Goal: Information Seeking & Learning: Learn about a topic

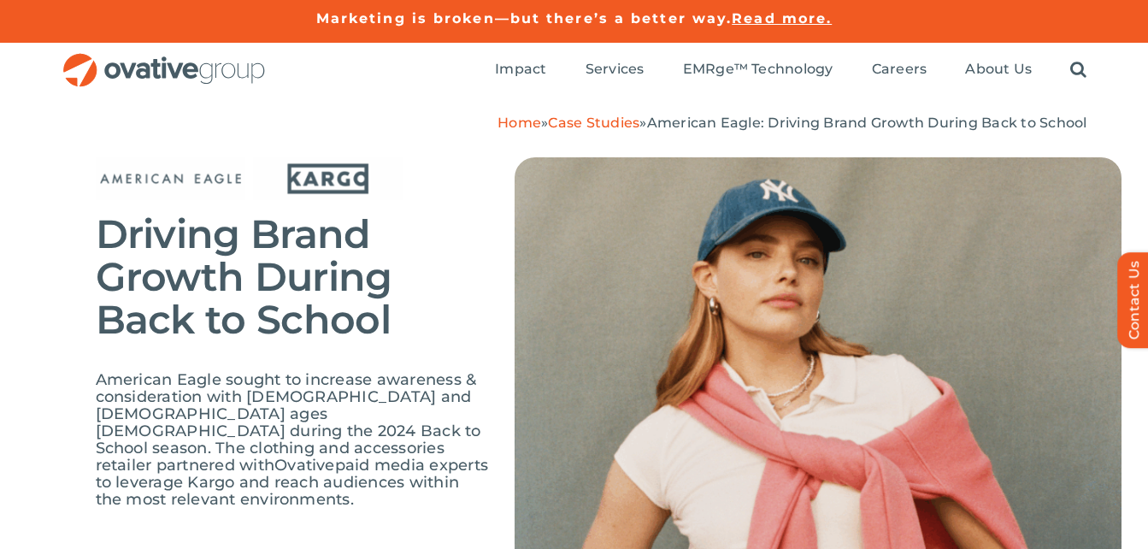
click at [200, 138] on div "Driving Brand Growth During Back to School American Eagle sought to increase aw…" at bounding box center [574, 389] width 1148 height 515
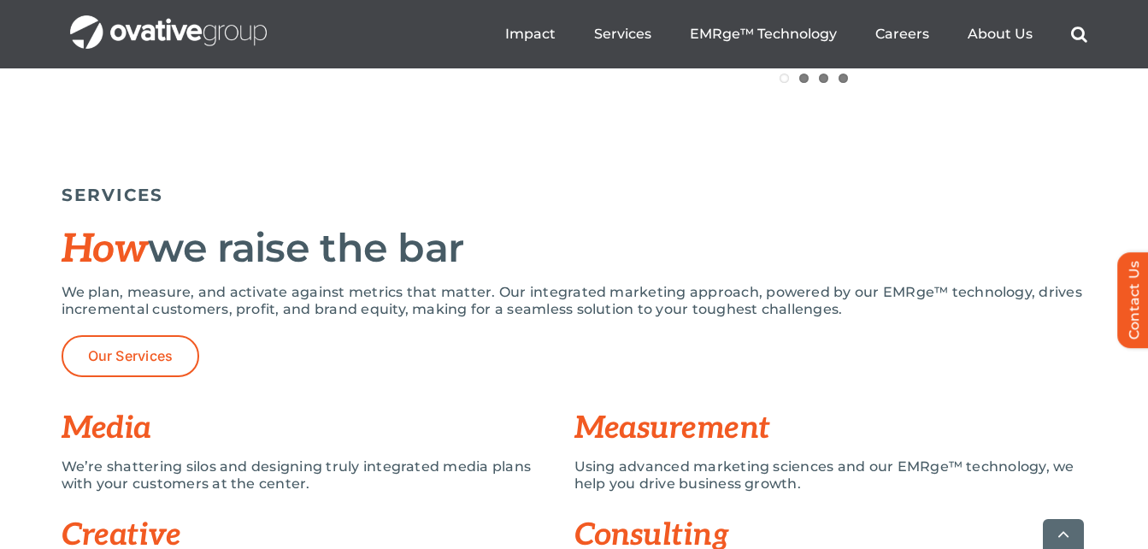
scroll to position [1111, 0]
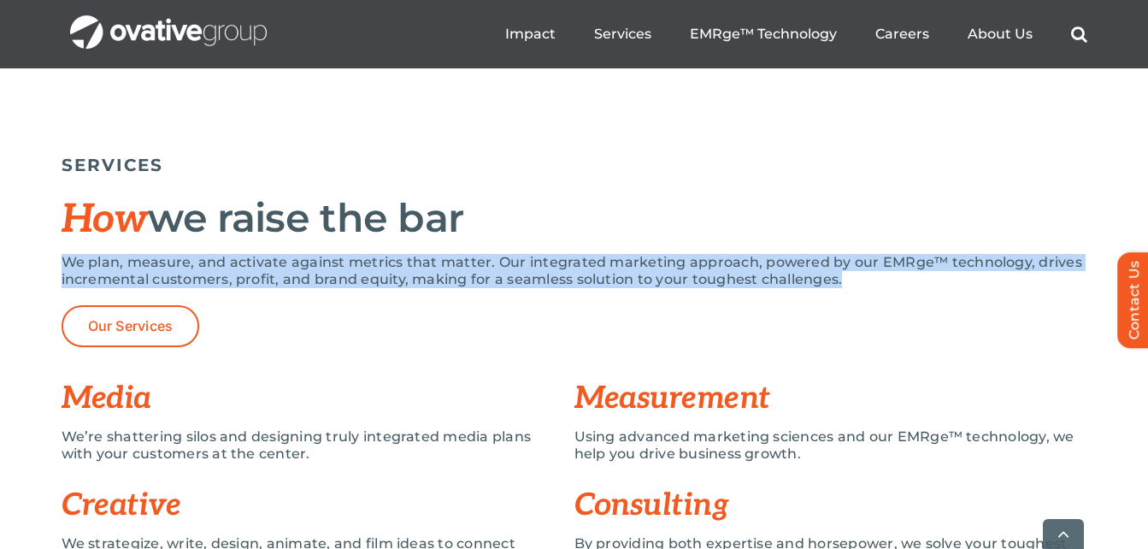
drag, startPoint x: 62, startPoint y: 252, endPoint x: 848, endPoint y: 304, distance: 788.2
click at [848, 304] on div "SERVICES How we raise the bar We plan, measure, and activate against metrics th…" at bounding box center [575, 366] width 1026 height 440
copy p "We plan, measure, and activate against metrics that matter. Our integrated mark…"
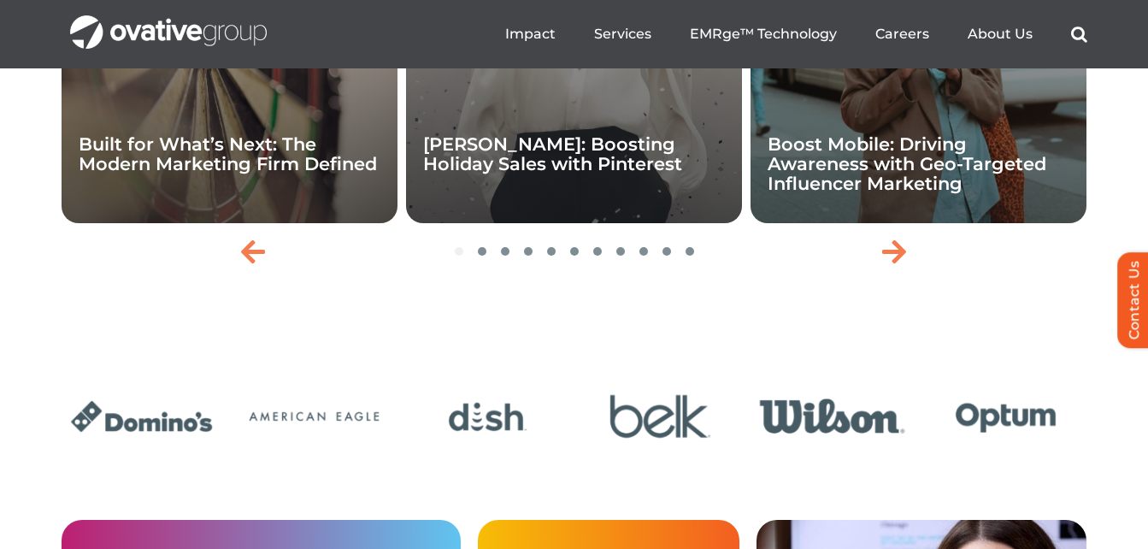
scroll to position [3876, 0]
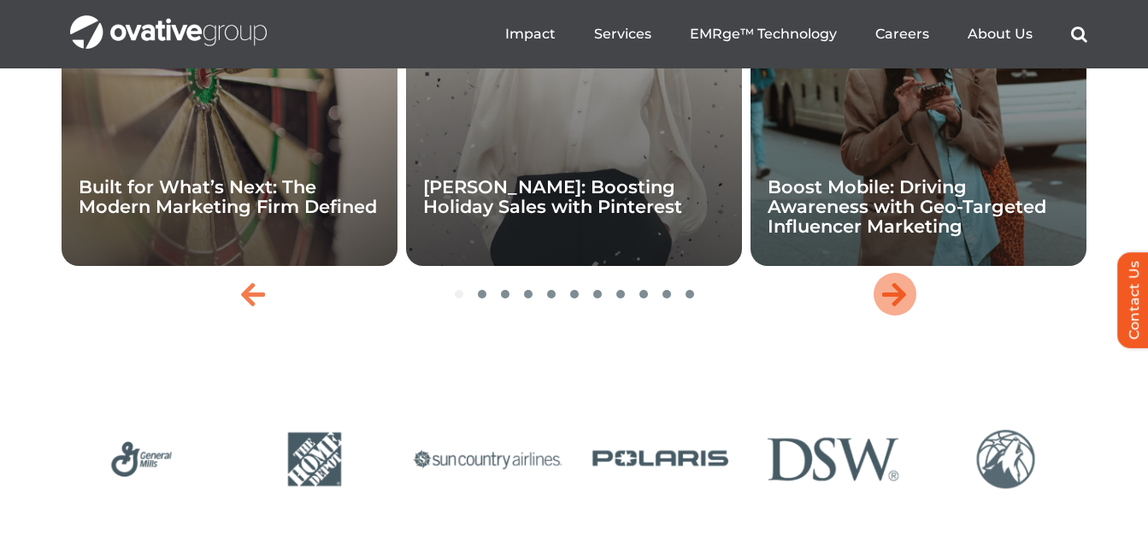
click at [897, 308] on icon "Next slide" at bounding box center [894, 293] width 24 height 27
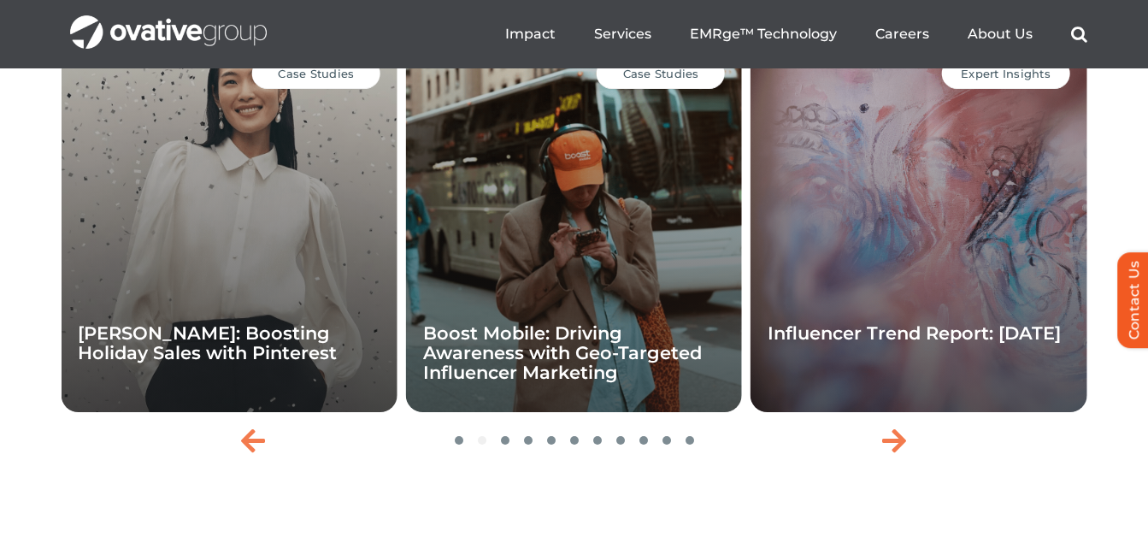
scroll to position [3705, 0]
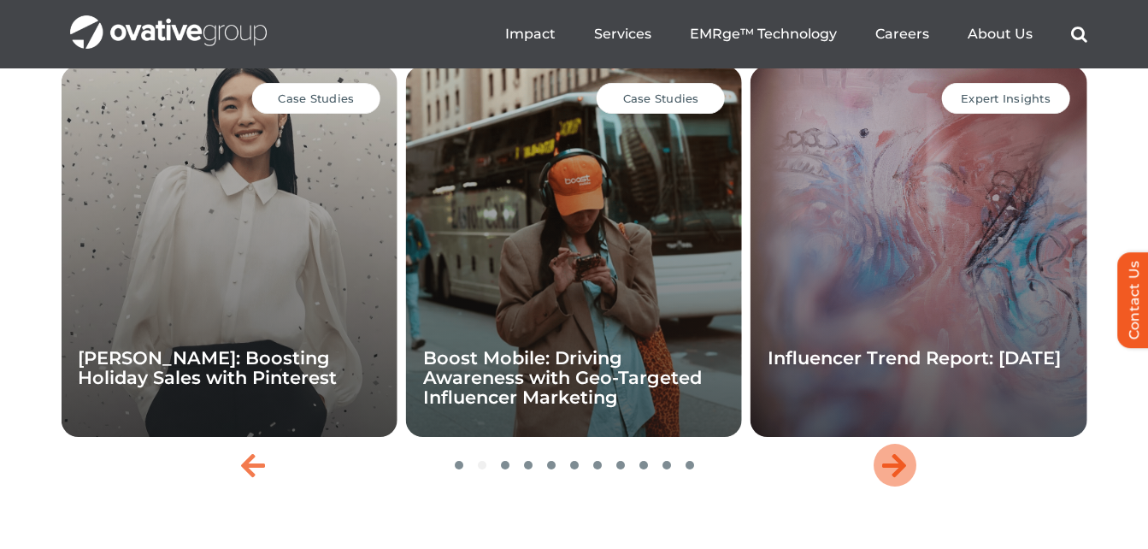
click at [875, 486] on div "Next slide" at bounding box center [895, 465] width 43 height 43
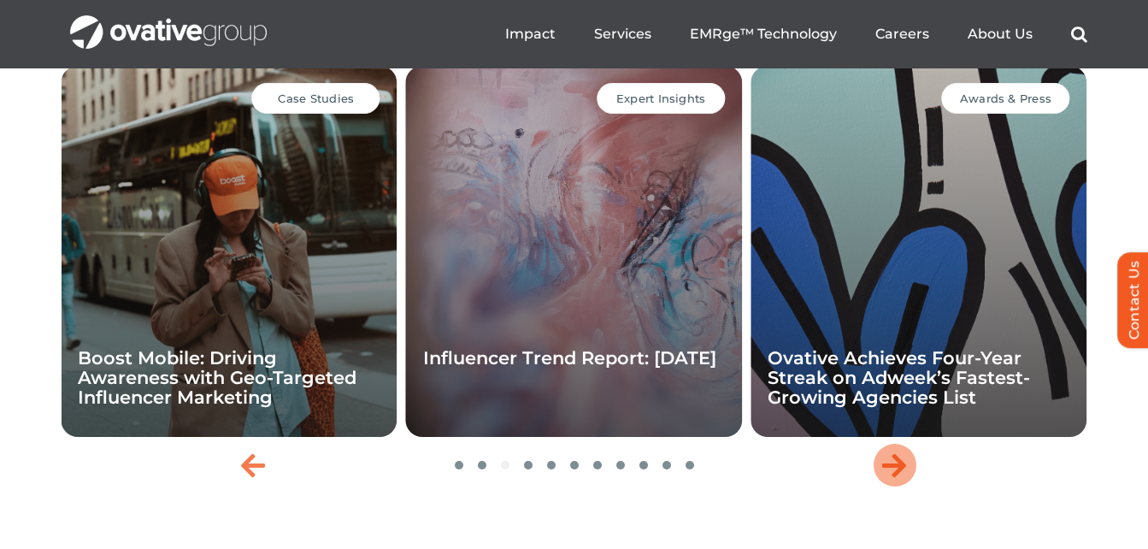
click at [875, 486] on div "Next slide" at bounding box center [895, 465] width 43 height 43
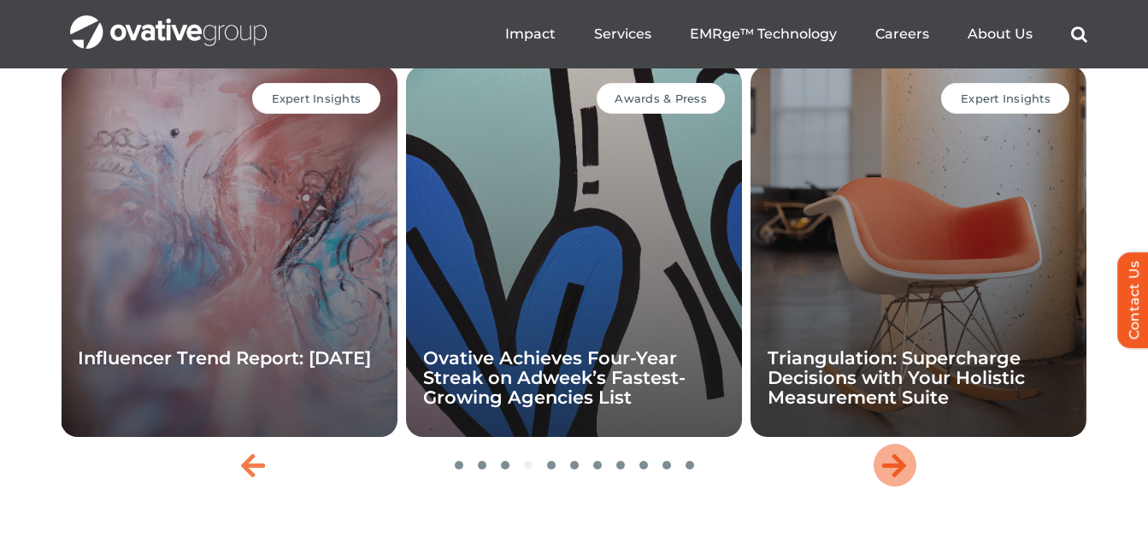
click at [875, 486] on div "Next slide" at bounding box center [895, 465] width 43 height 43
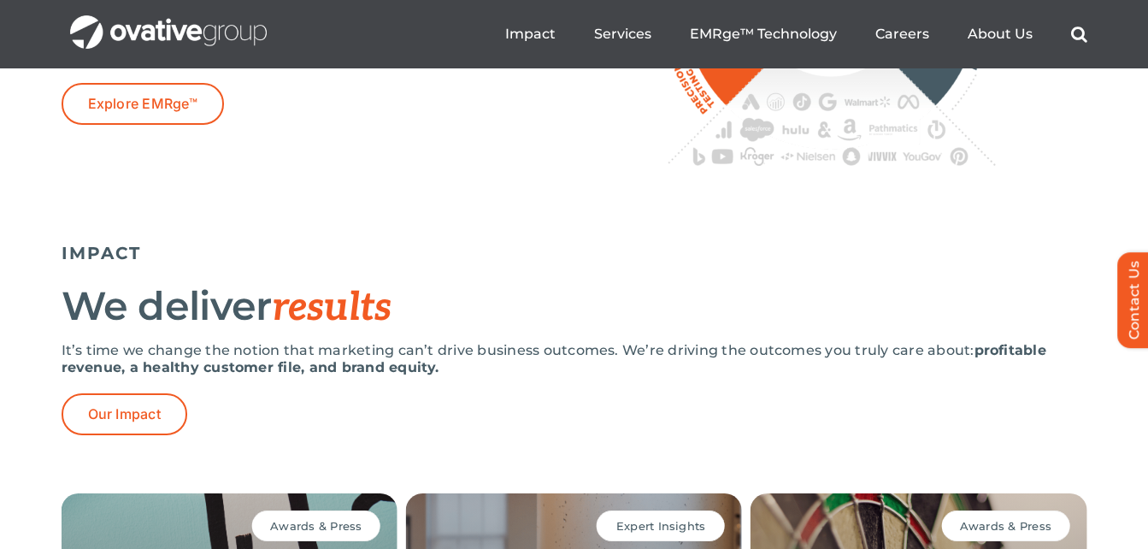
scroll to position [2936, 0]
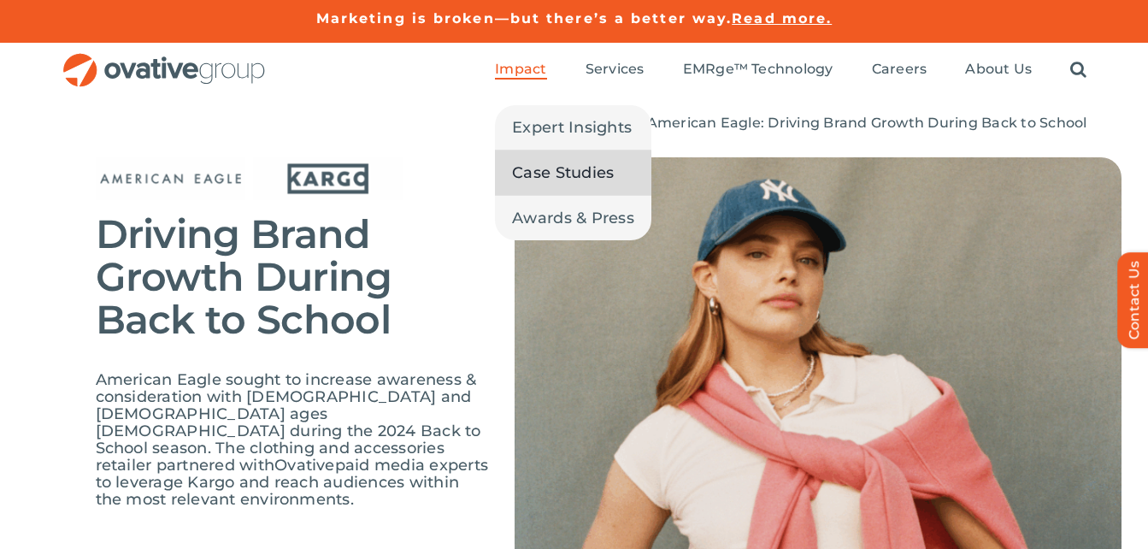
click at [573, 195] on li "Case Studies" at bounding box center [573, 172] width 156 height 45
click at [565, 186] on link "Case Studies" at bounding box center [573, 172] width 156 height 44
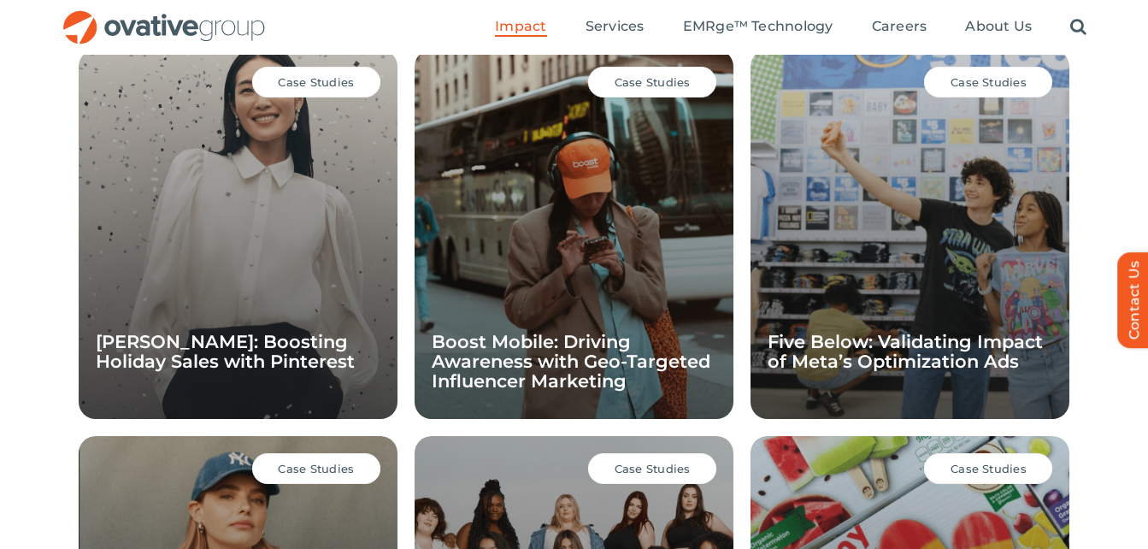
scroll to position [1257, 0]
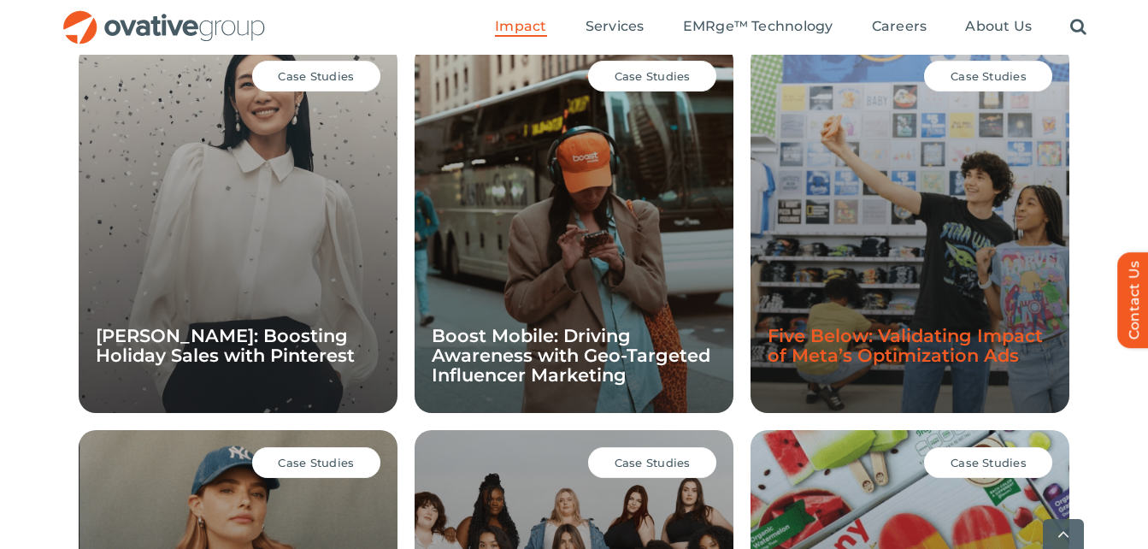
click at [904, 346] on link "Five Below: Validating Impact of Meta’s Optimization Ads" at bounding box center [905, 345] width 275 height 41
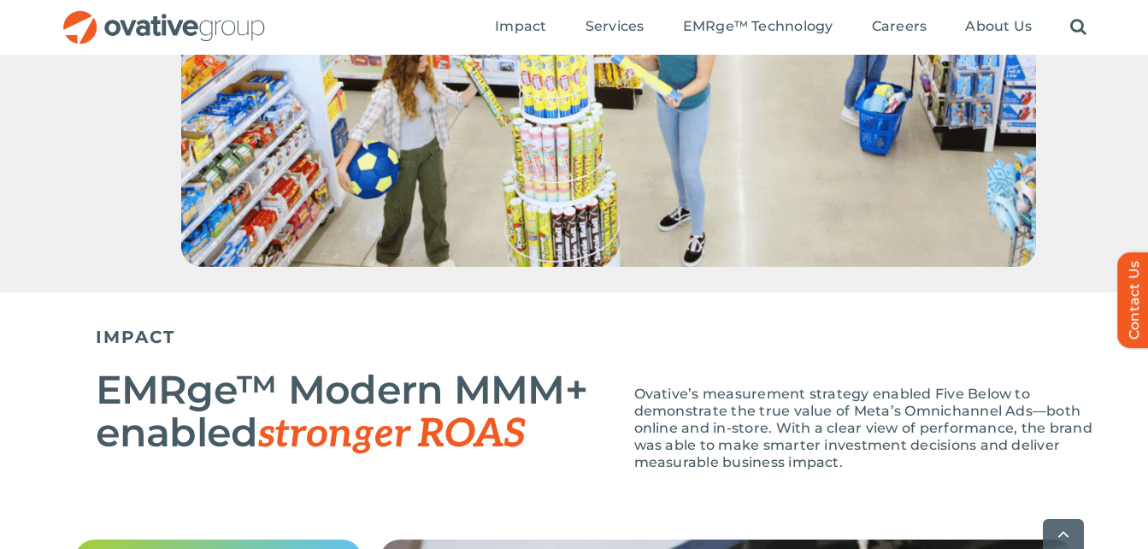
scroll to position [1453, 0]
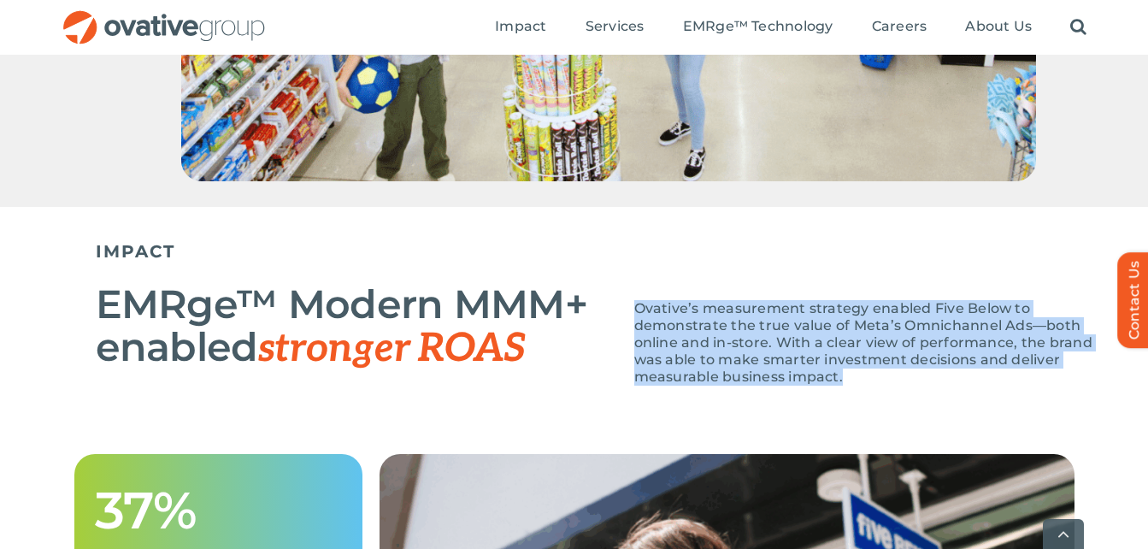
drag, startPoint x: 767, startPoint y: 375, endPoint x: 625, endPoint y: 309, distance: 156.4
click at [625, 309] on div "Ovative’s measurement strategy enabled Five Below to demonstrate the true value…" at bounding box center [865, 338] width 513 height 128
copy span "Ovative’s measurement strategy enabled Five Below to demonstrate the true value…"
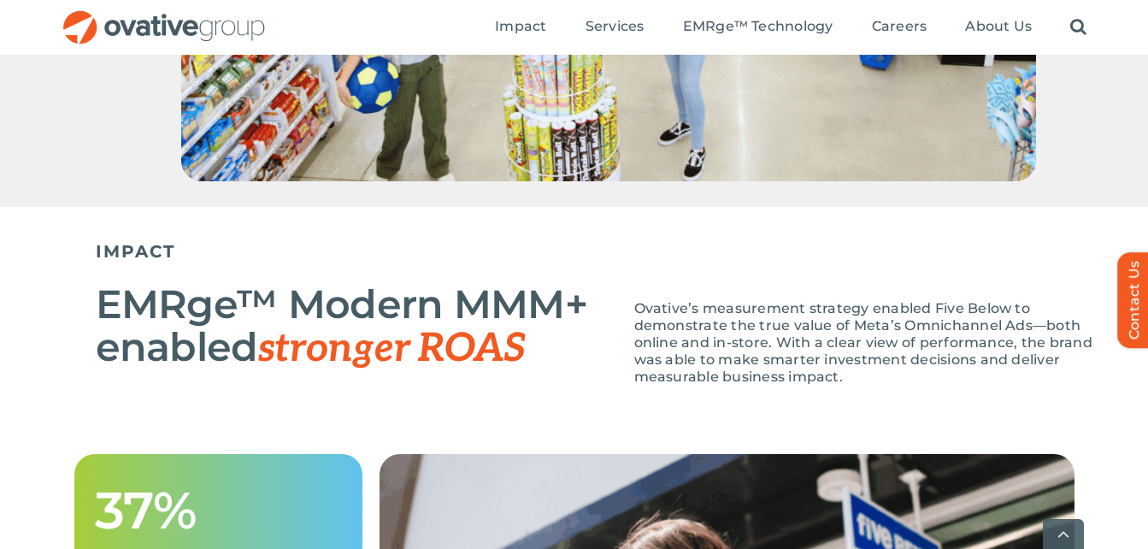
click at [576, 392] on div "EMRge™ Modern MMM+ enabled stronger ROAS Ovative’s measurement strategy enabled…" at bounding box center [609, 338] width 1026 height 128
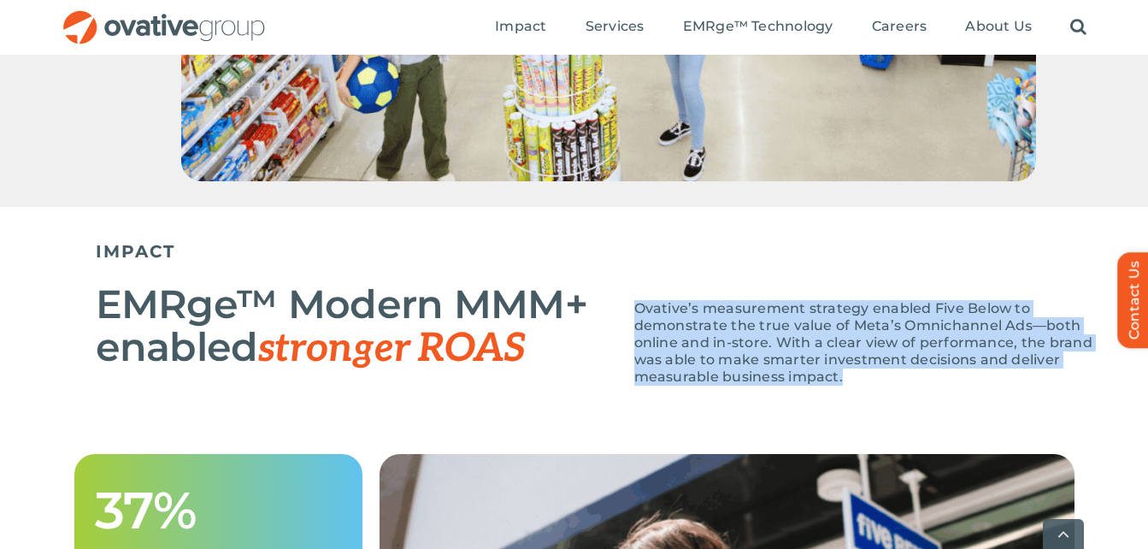
drag, startPoint x: 764, startPoint y: 376, endPoint x: 634, endPoint y: 298, distance: 151.4
click at [634, 298] on div "Ovative’s measurement strategy enabled Five Below to demonstrate the true value…" at bounding box center [865, 338] width 513 height 128
copy span "Ovative’s measurement strategy enabled Five Below to demonstrate the true value…"
